Goal: Task Accomplishment & Management: Use online tool/utility

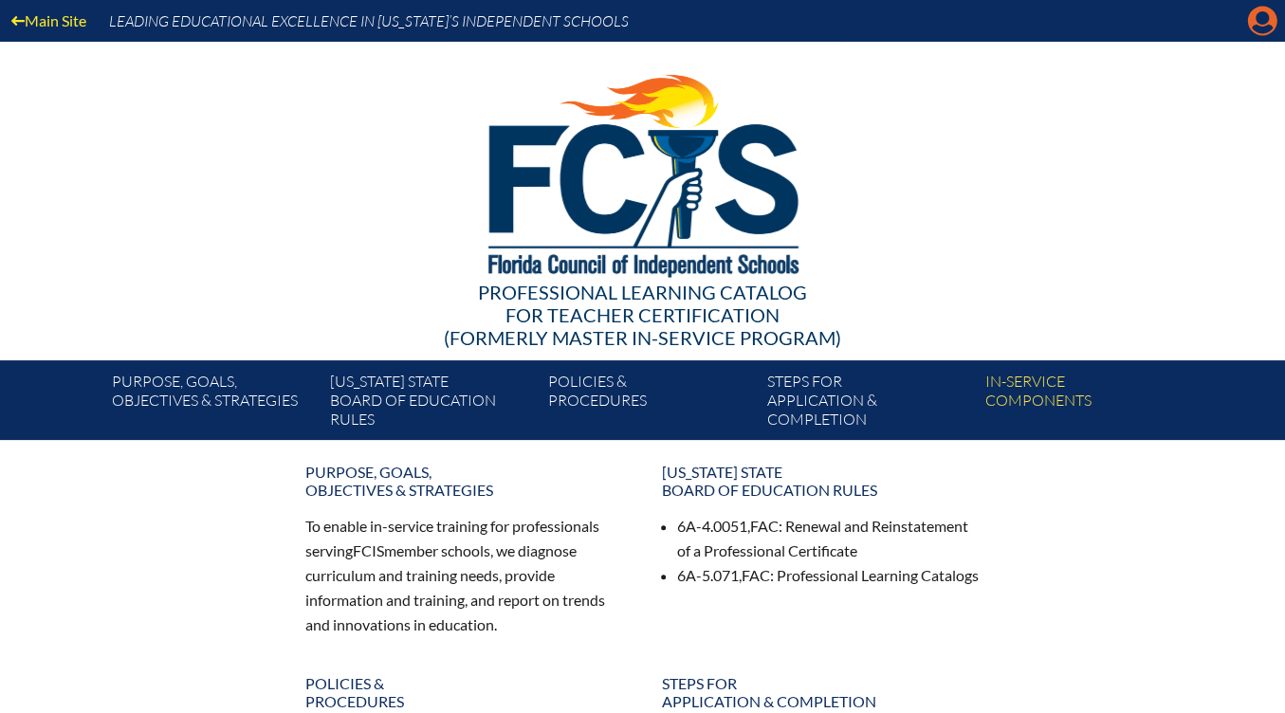
click at [1251, 28] on icon at bounding box center [1262, 21] width 29 height 29
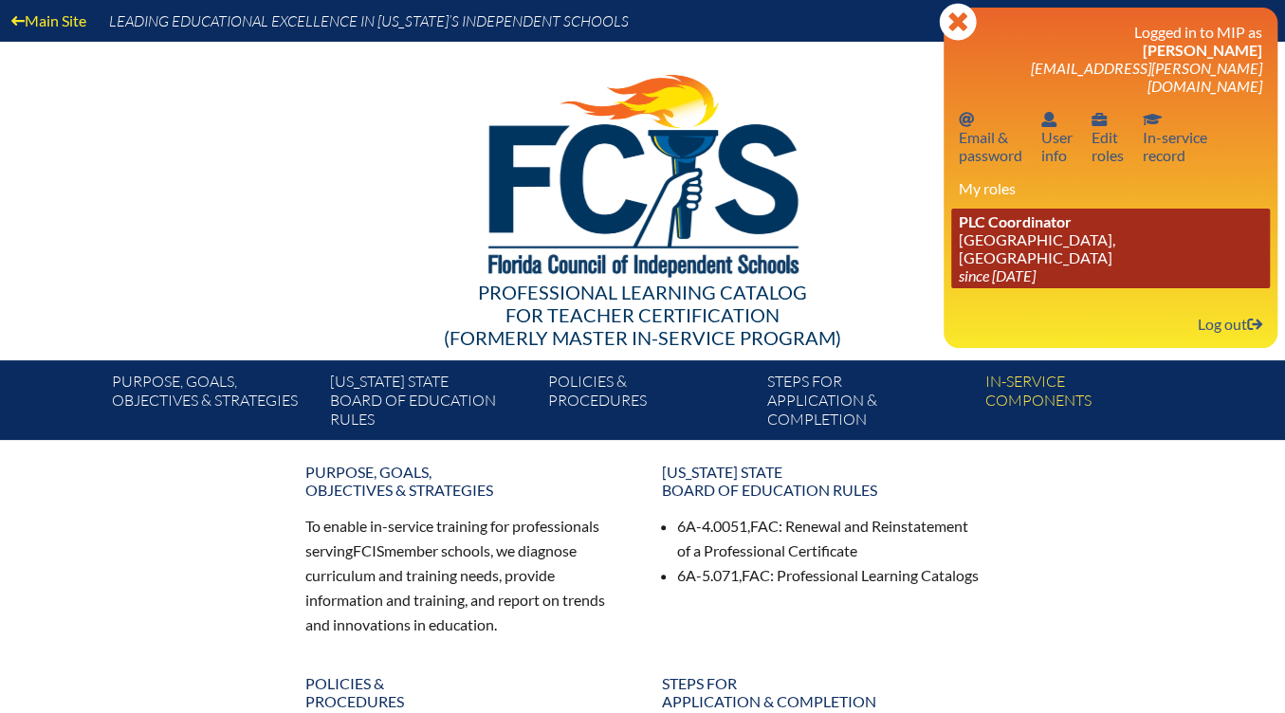
click at [1082, 225] on link "PLC Coordinator [GEOGRAPHIC_DATA], [GEOGRAPHIC_DATA] since [DATE]" at bounding box center [1110, 249] width 319 height 80
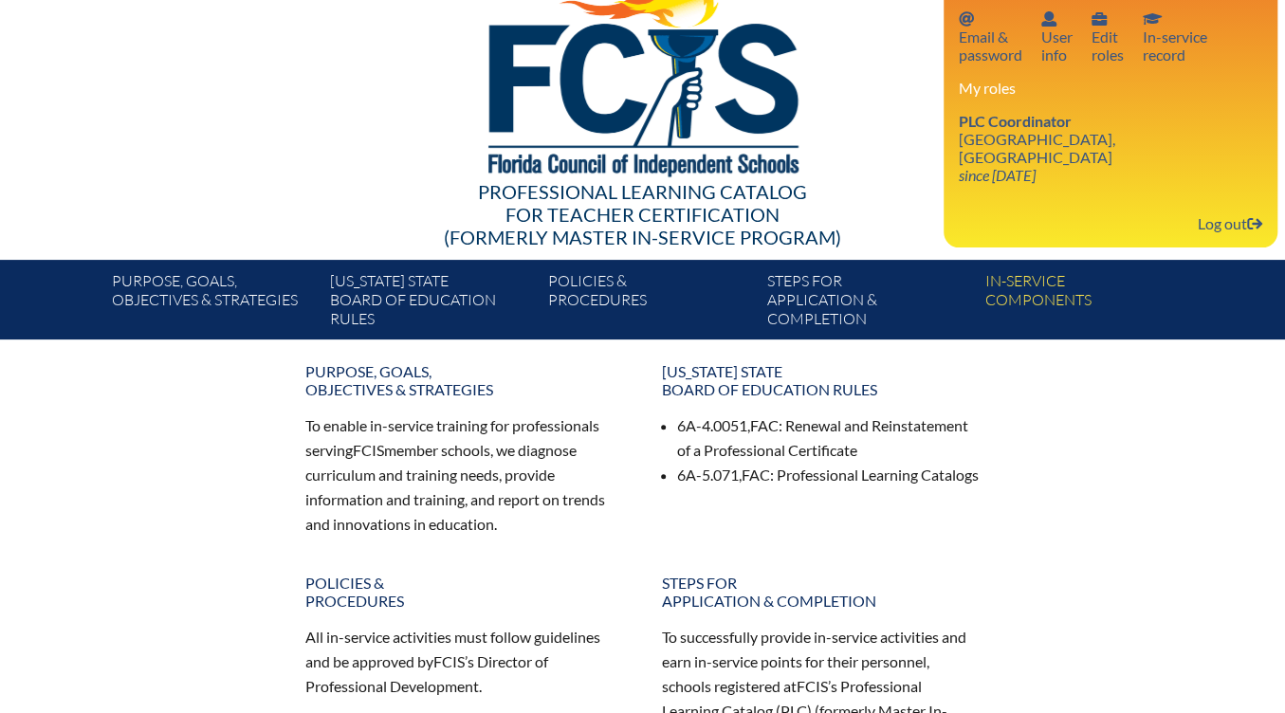
scroll to position [112, 0]
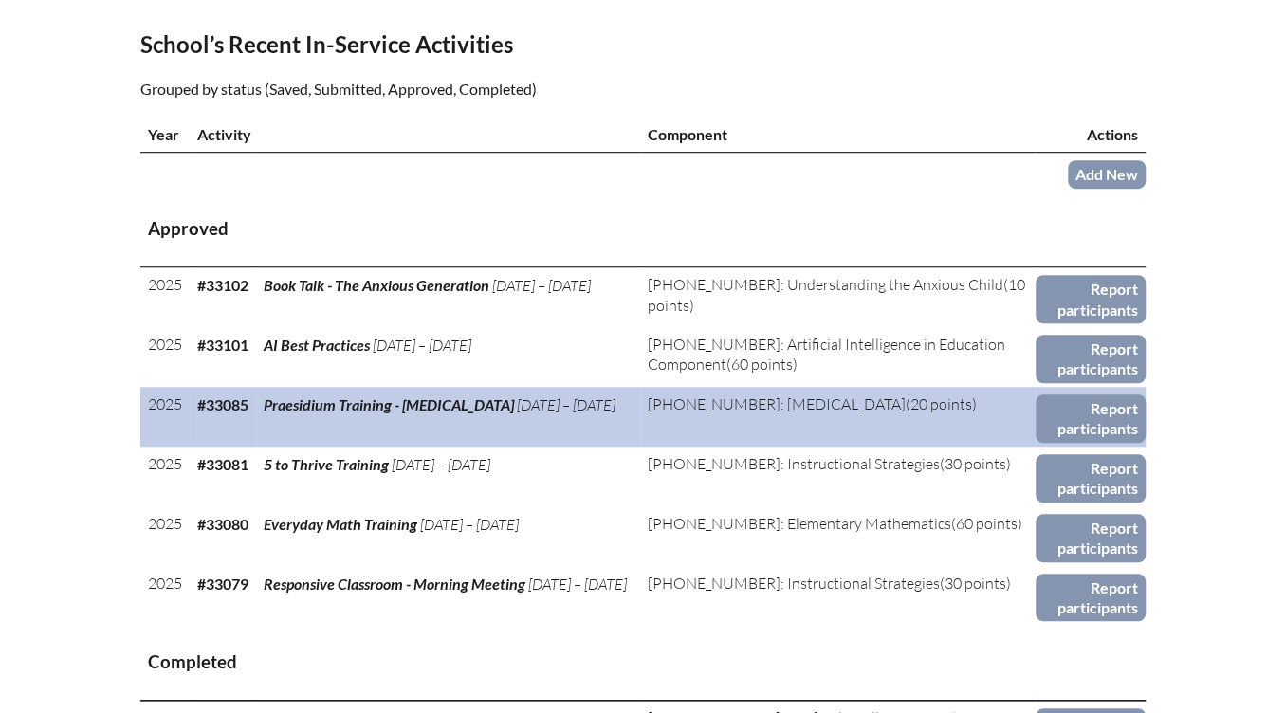
scroll to position [667, 0]
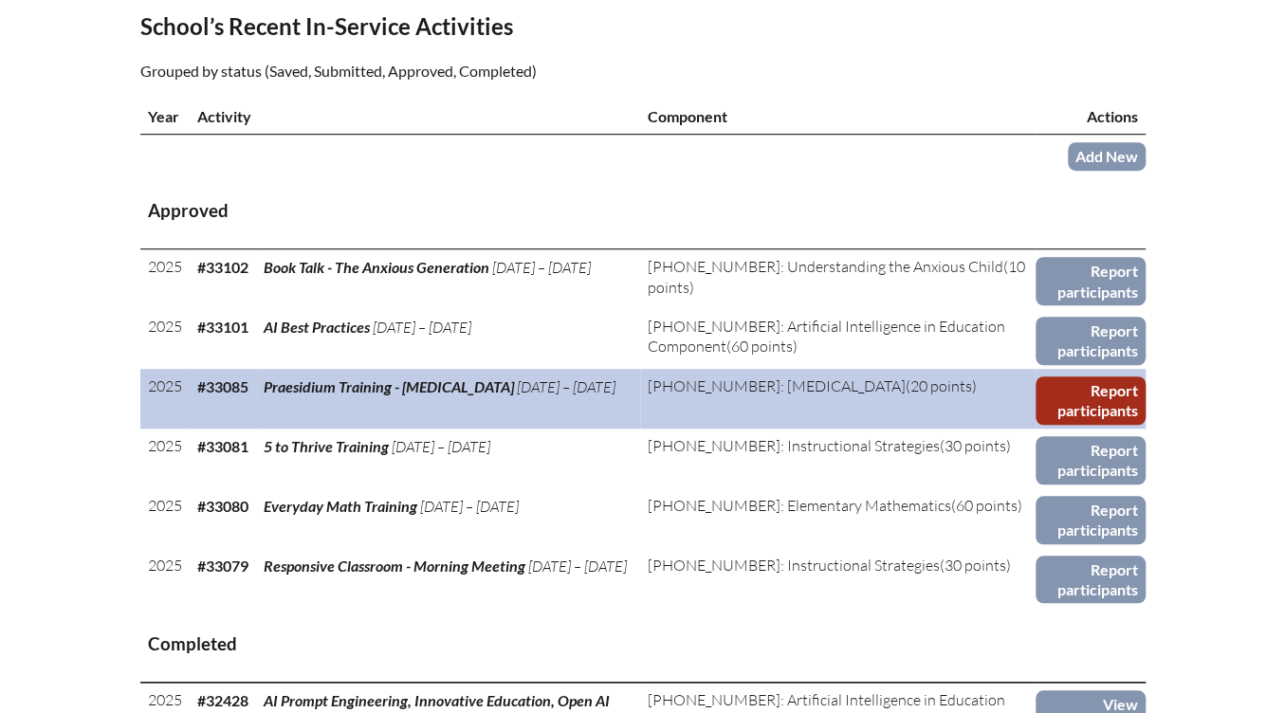
click at [1091, 395] on link "Report participants" at bounding box center [1089, 400] width 109 height 48
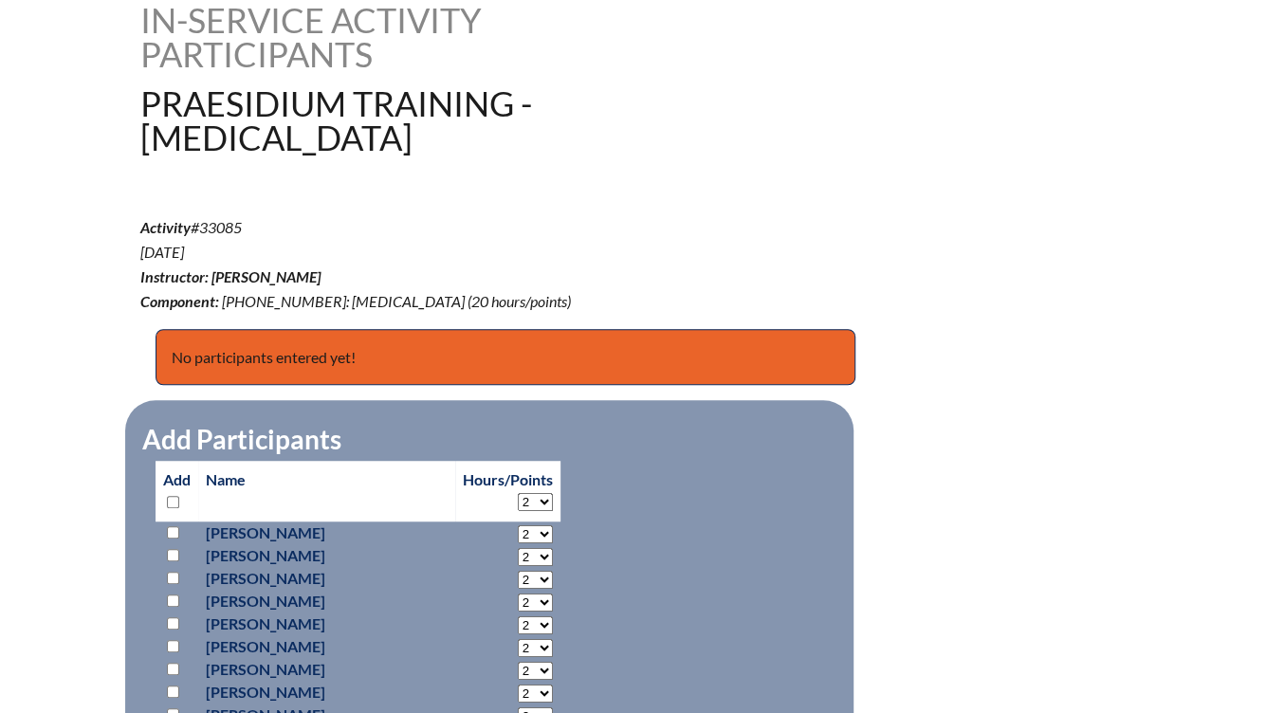
scroll to position [583, 0]
